Goal: Task Accomplishment & Management: Complete application form

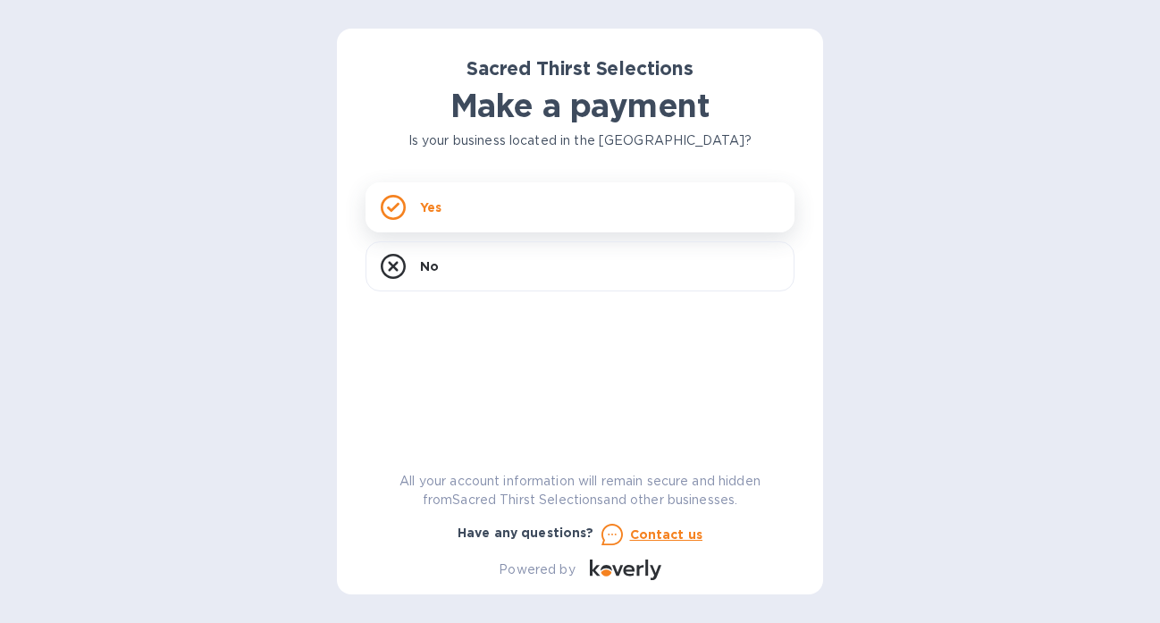
click at [524, 208] on div "Yes" at bounding box center [580, 207] width 429 height 50
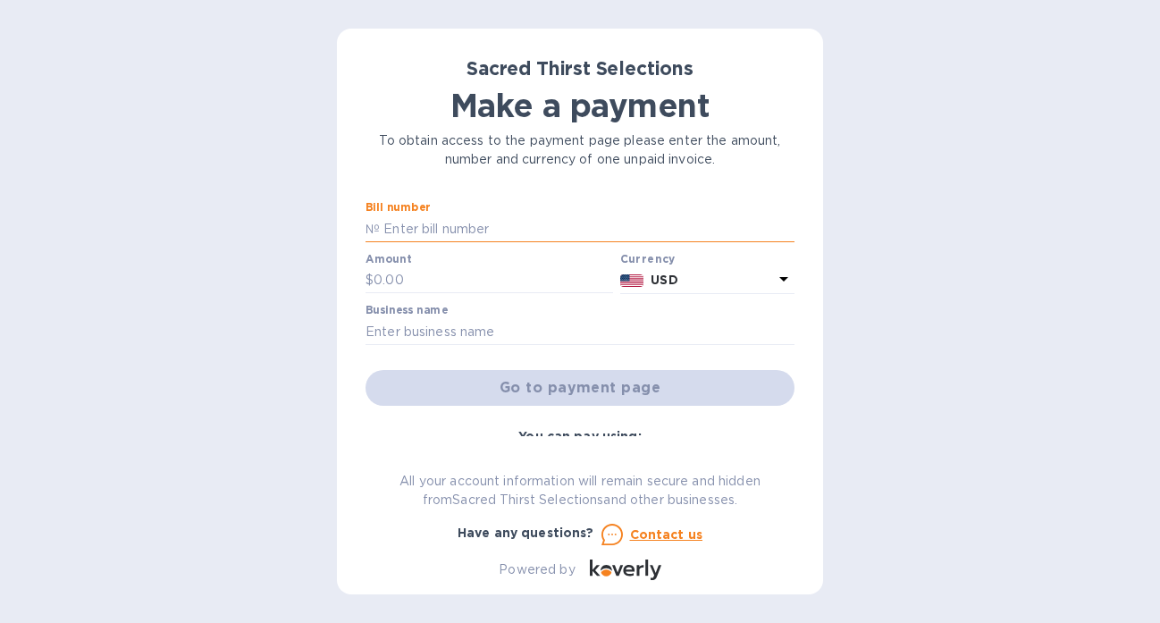
click at [426, 232] on input "text" at bounding box center [587, 228] width 415 height 27
type input "53161"
type input "5,046.40"
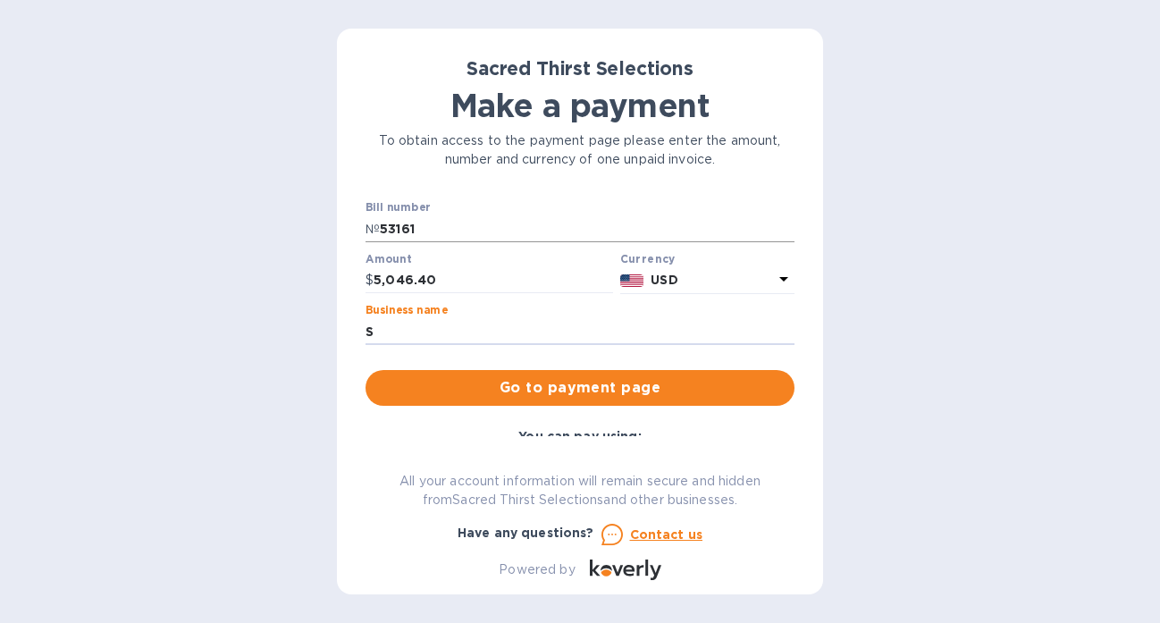
type input "Sacramento Street Liquors"
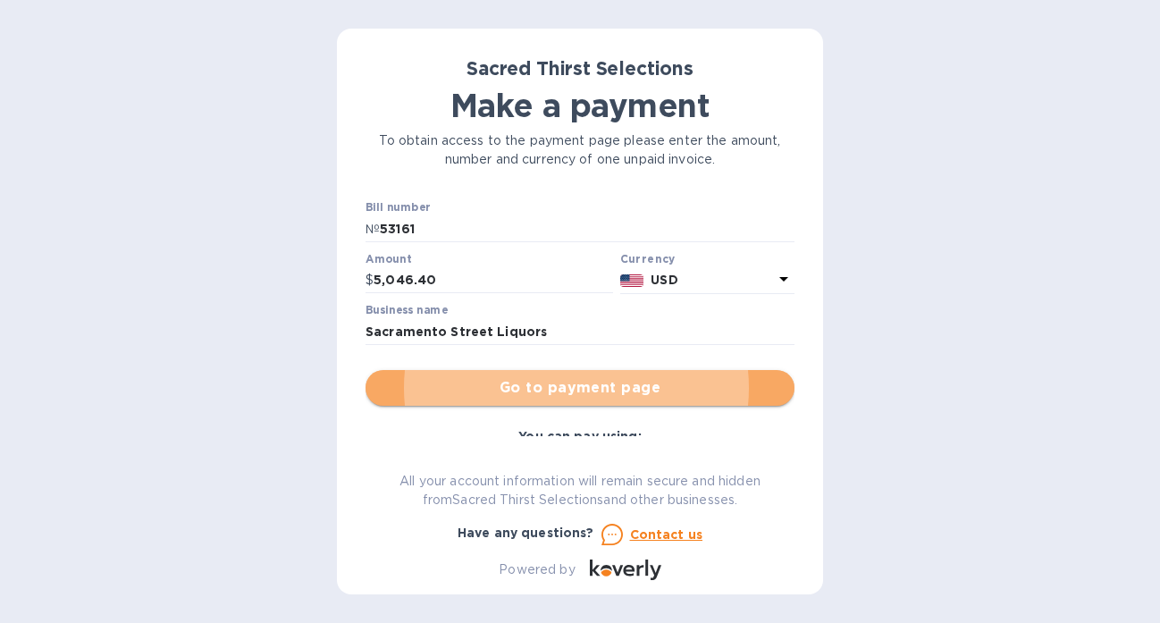
click at [601, 390] on span "Go to payment page" at bounding box center [580, 387] width 401 height 21
